Goal: Task Accomplishment & Management: Use online tool/utility

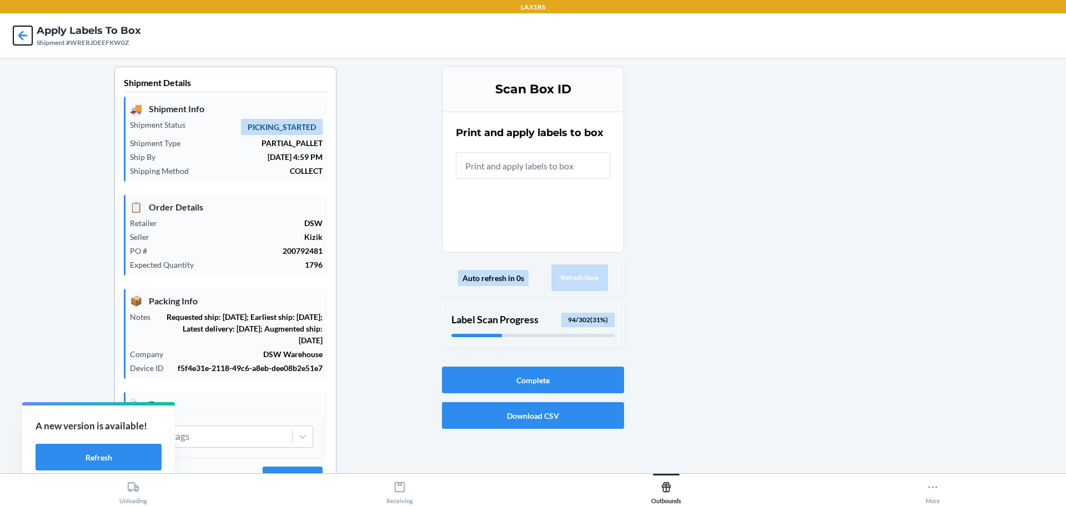
click at [26, 37] on icon at bounding box center [22, 35] width 19 height 19
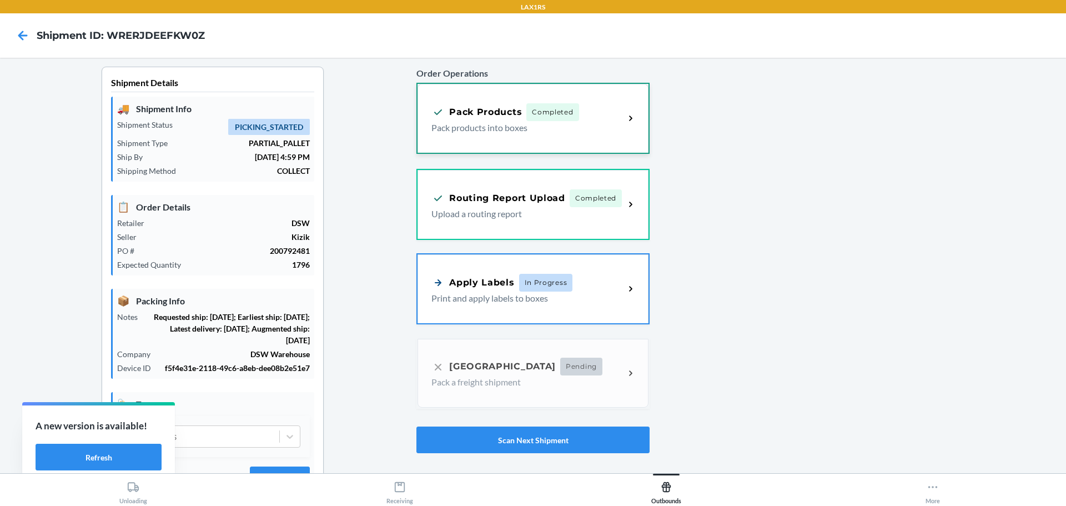
click at [543, 105] on span "Completed" at bounding box center [552, 112] width 52 height 18
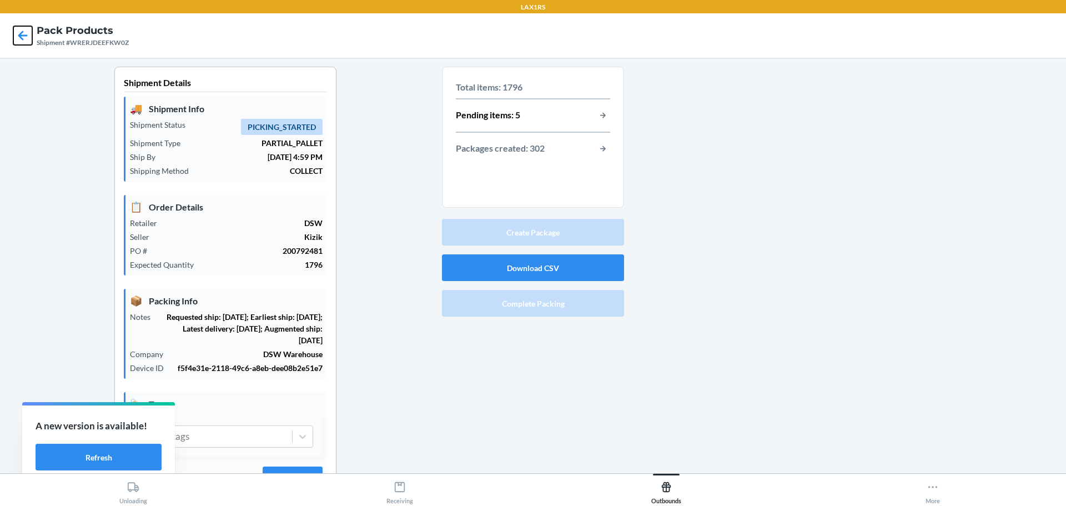
click at [25, 32] on icon at bounding box center [22, 35] width 19 height 19
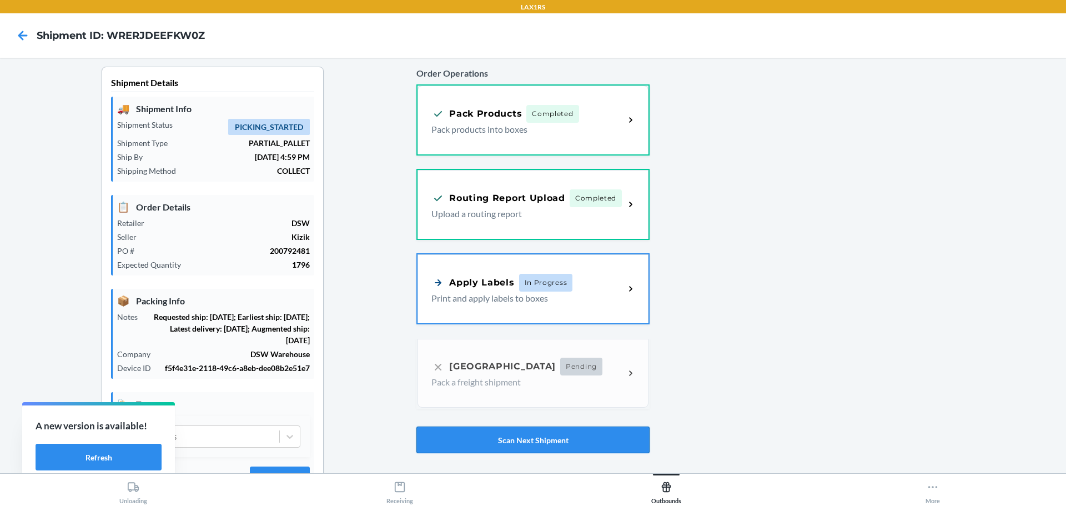
click at [586, 439] on button "Scan Next Shipment" at bounding box center [532, 439] width 233 height 27
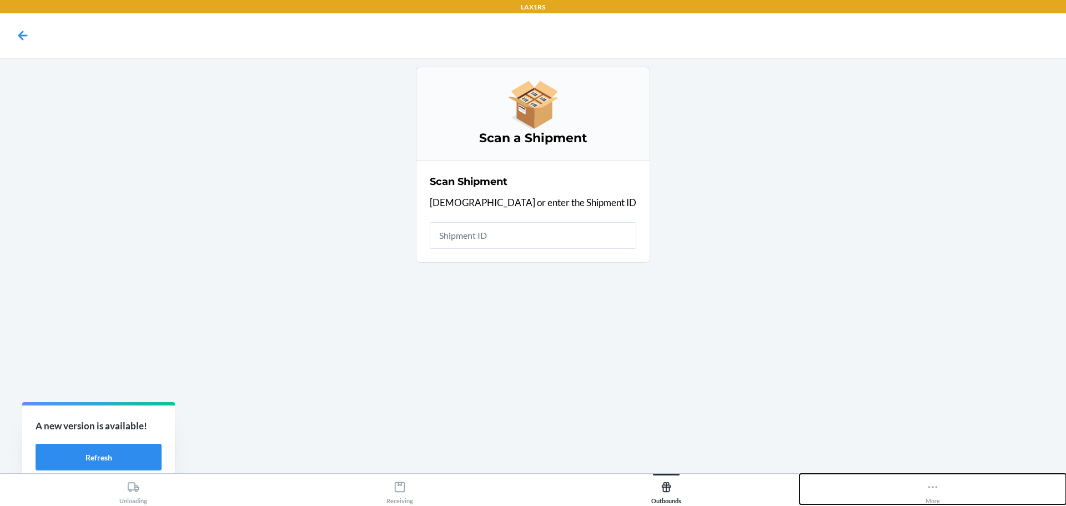
click at [933, 498] on div "More" at bounding box center [933, 490] width 14 height 28
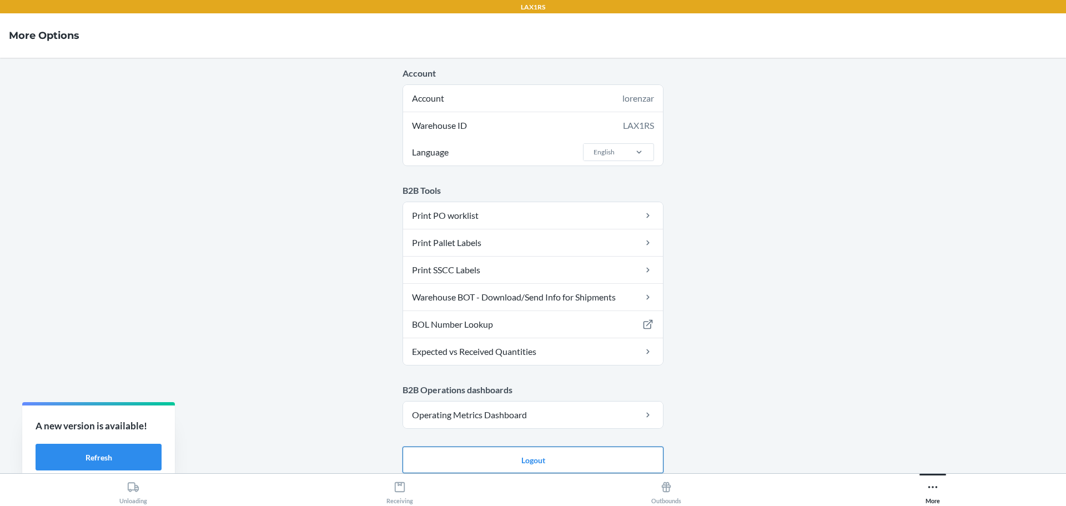
click at [555, 461] on button "Logout" at bounding box center [533, 459] width 261 height 27
